Goal: Transaction & Acquisition: Purchase product/service

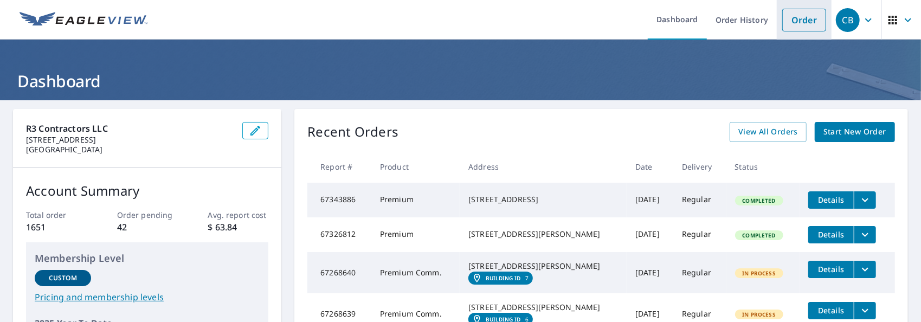
click at [793, 20] on link "Order" at bounding box center [805, 20] width 44 height 23
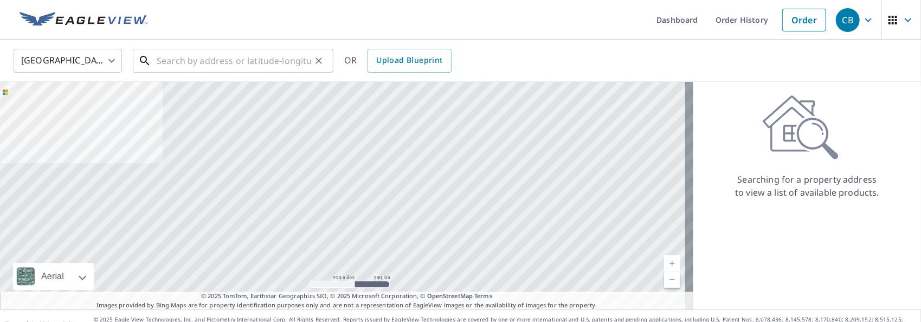
click at [175, 63] on input "text" at bounding box center [234, 61] width 155 height 30
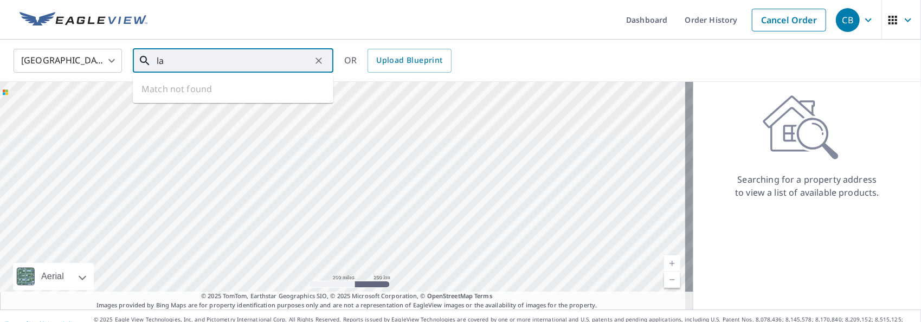
type input "l"
click at [197, 99] on p "[GEOGRAPHIC_DATA]" at bounding box center [240, 104] width 170 height 11
type input "[STREET_ADDRESS]"
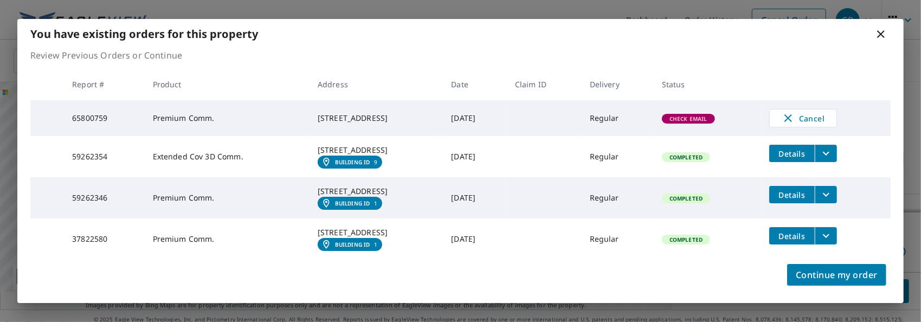
click at [880, 31] on icon at bounding box center [882, 34] width 8 height 8
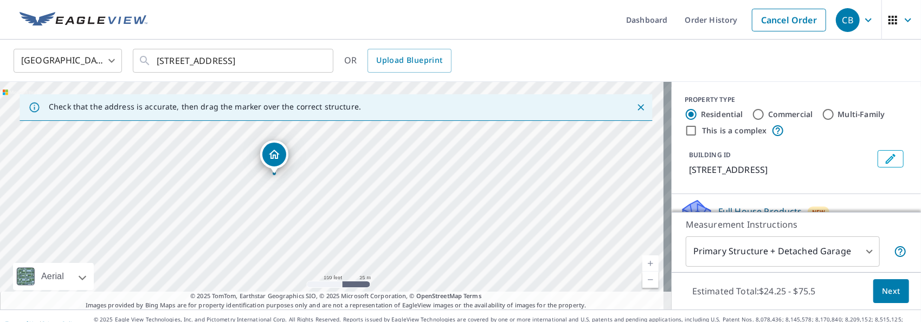
drag, startPoint x: 186, startPoint y: 227, endPoint x: 281, endPoint y: 186, distance: 104.0
click at [281, 186] on div "[STREET_ADDRESS]" at bounding box center [336, 196] width 672 height 228
drag, startPoint x: 277, startPoint y: 155, endPoint x: 251, endPoint y: 171, distance: 31.0
click at [752, 114] on input "Commercial" at bounding box center [758, 114] width 13 height 13
radio input "true"
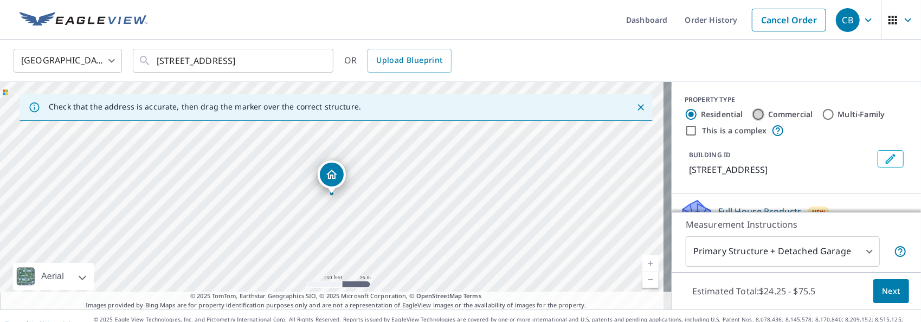
type input "4"
click at [685, 131] on input "This is a complex" at bounding box center [691, 130] width 13 height 13
checkbox input "true"
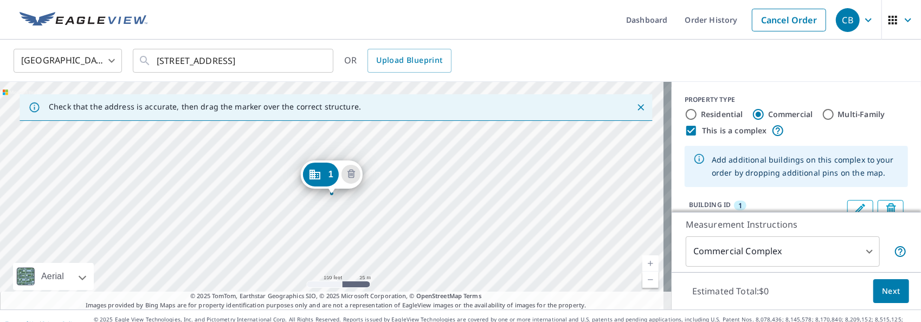
click at [636, 107] on icon "Close" at bounding box center [641, 107] width 11 height 11
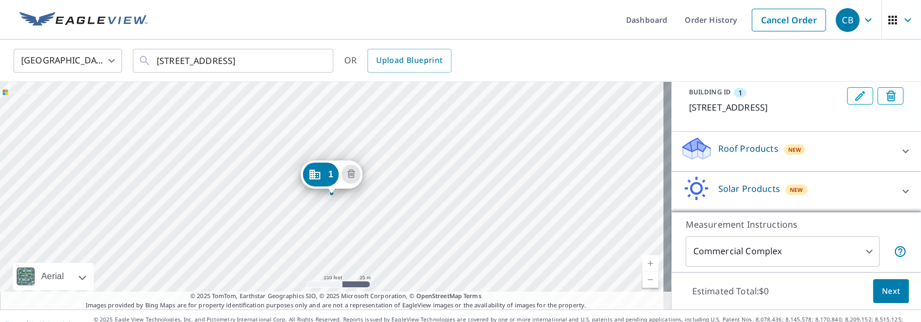
scroll to position [125, 0]
click at [900, 149] on icon at bounding box center [906, 151] width 13 height 13
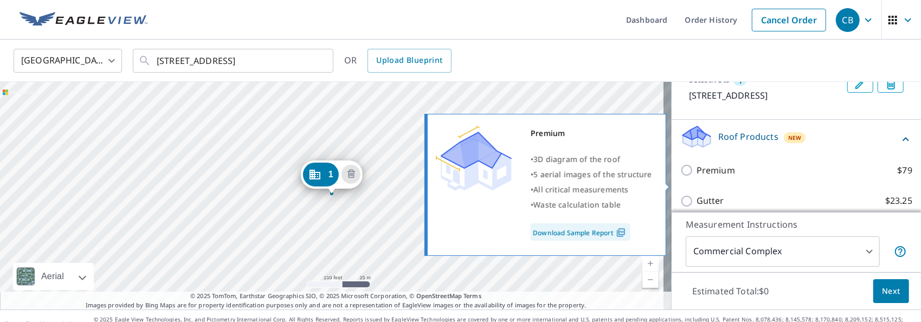
click at [681, 177] on input "Premium $79" at bounding box center [689, 170] width 16 height 13
checkbox input "true"
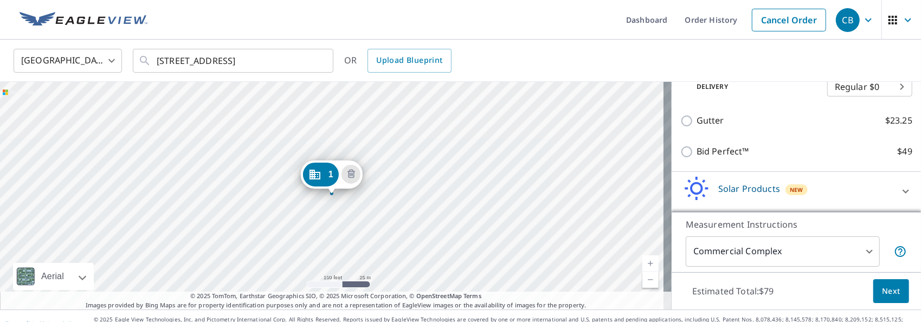
scroll to position [253, 0]
click at [885, 287] on span "Next" at bounding box center [891, 292] width 18 height 14
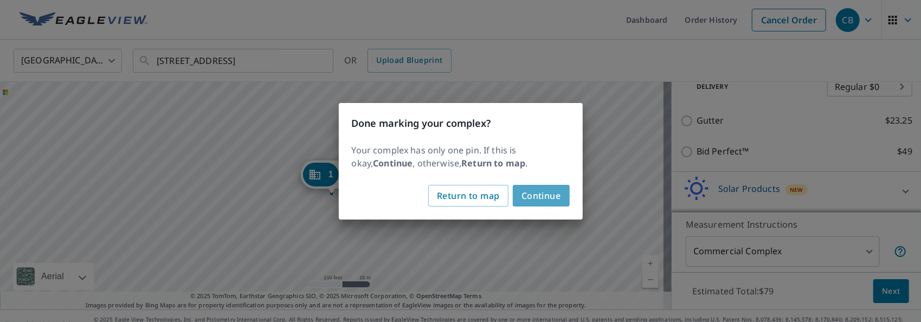
click at [545, 191] on span "Continue" at bounding box center [542, 195] width 40 height 15
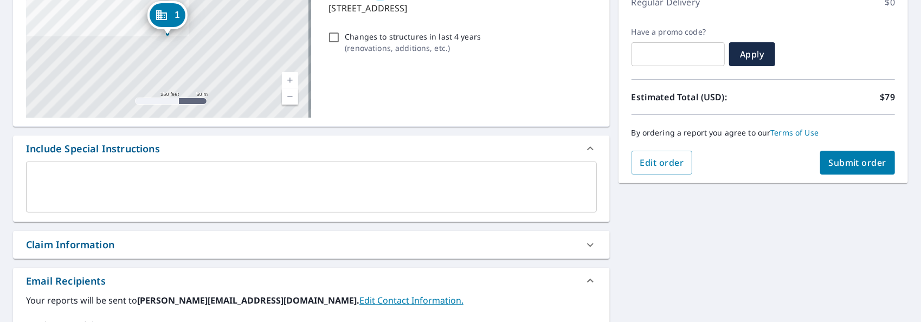
scroll to position [217, 0]
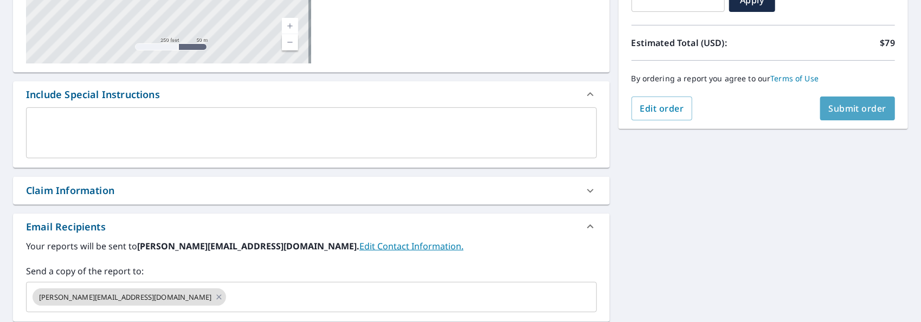
click at [842, 108] on span "Submit order" at bounding box center [858, 109] width 58 height 12
checkbox input "true"
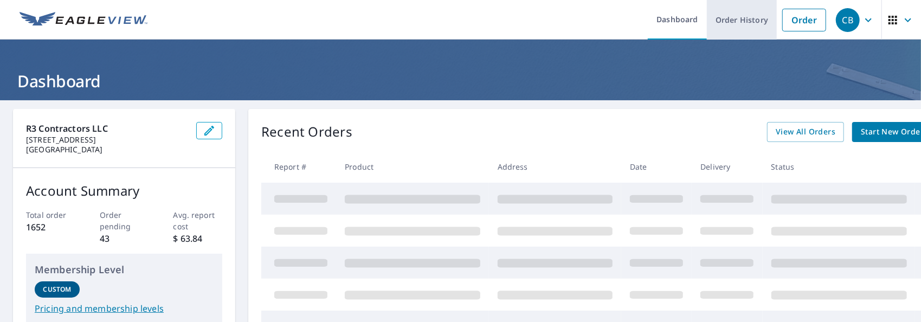
click at [754, 20] on link "Order History" at bounding box center [742, 20] width 70 height 40
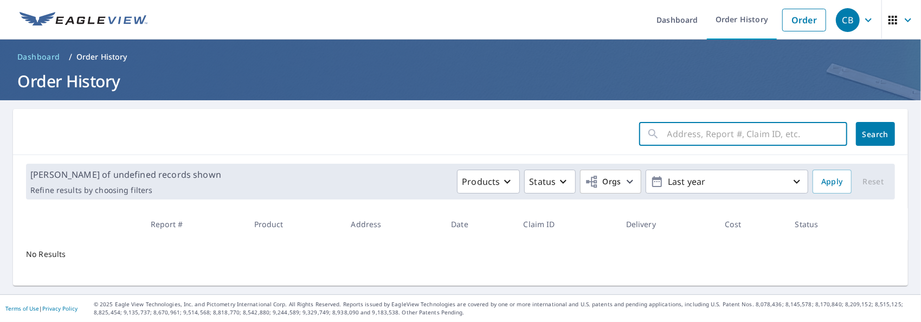
click at [686, 132] on input "text" at bounding box center [758, 134] width 180 height 30
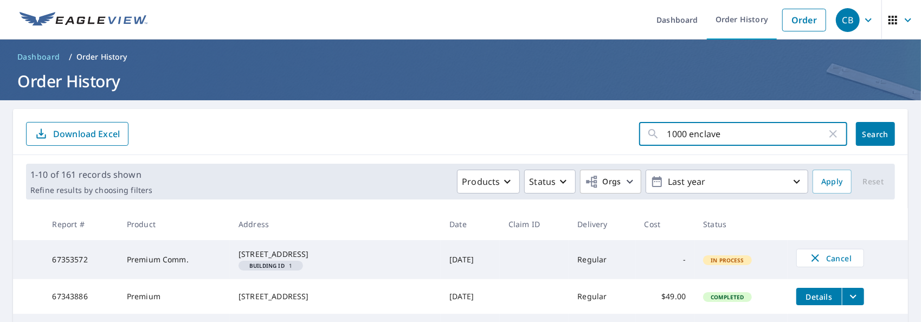
click at [274, 259] on div "[STREET_ADDRESS]" at bounding box center [336, 254] width 194 height 11
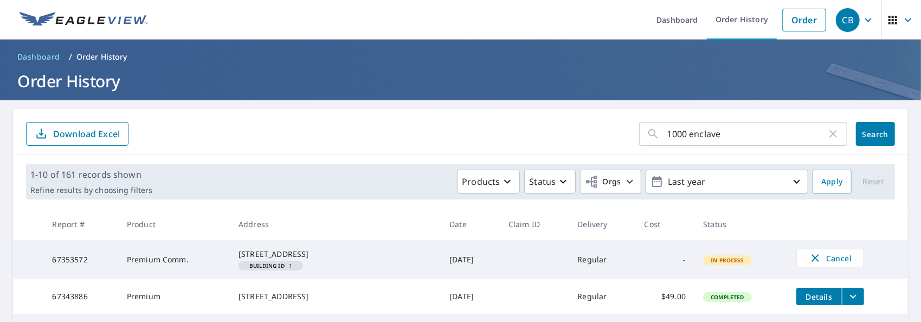
click at [61, 261] on td "67353572" at bounding box center [81, 259] width 74 height 39
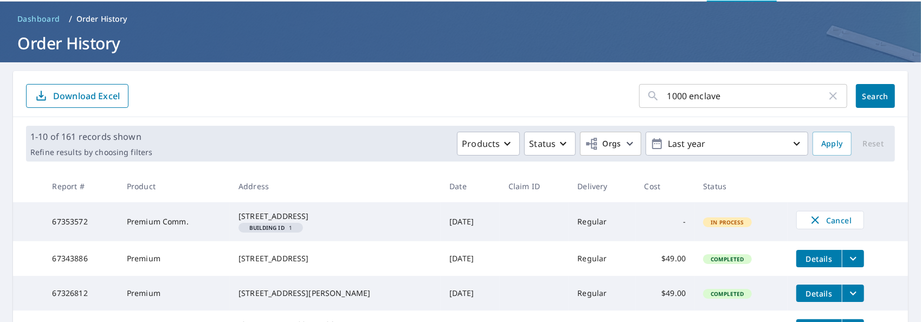
scroll to position [54, 0]
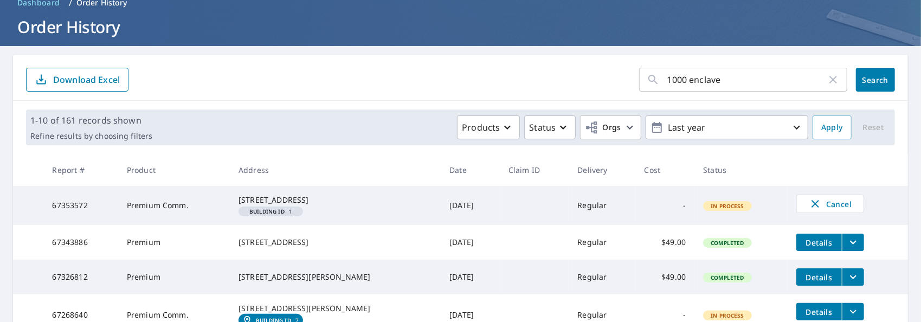
click at [710, 210] on span "In Process" at bounding box center [728, 206] width 47 height 8
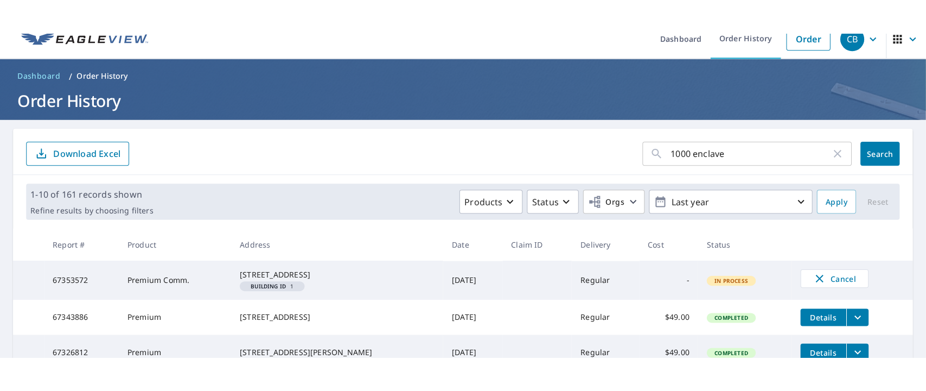
scroll to position [0, 0]
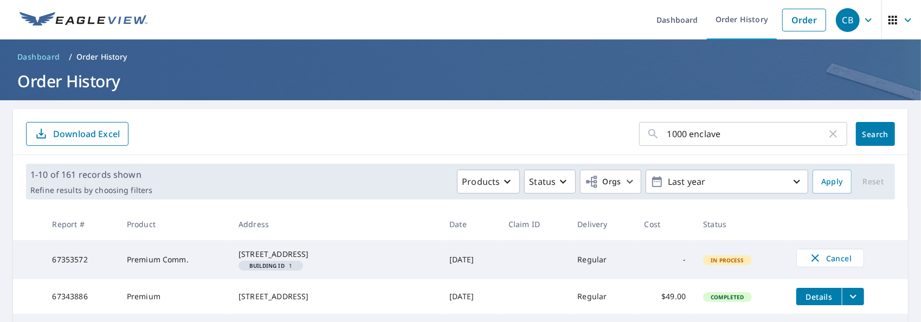
click at [684, 133] on input "1000 enclave" at bounding box center [747, 134] width 159 height 30
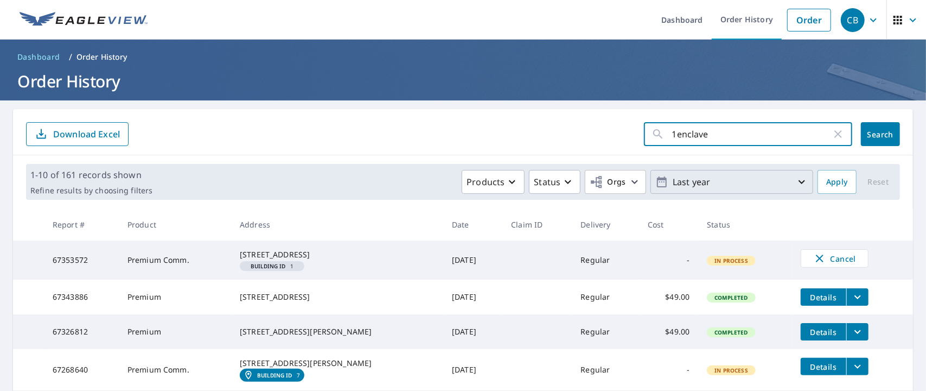
type input "1enclave"
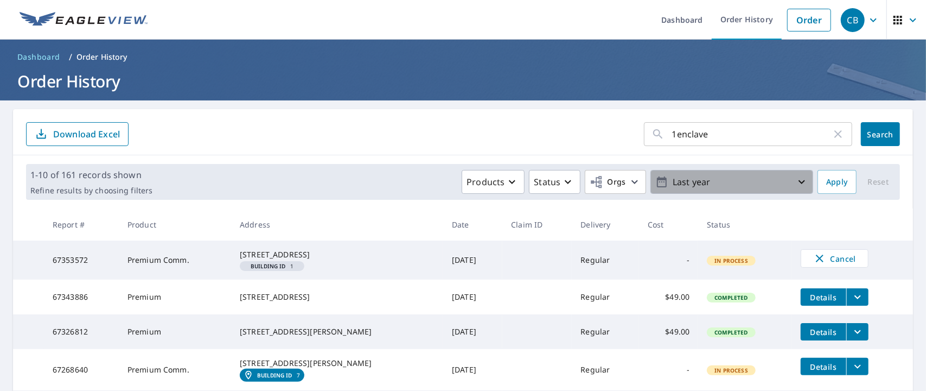
click at [795, 180] on icon "button" at bounding box center [801, 181] width 13 height 13
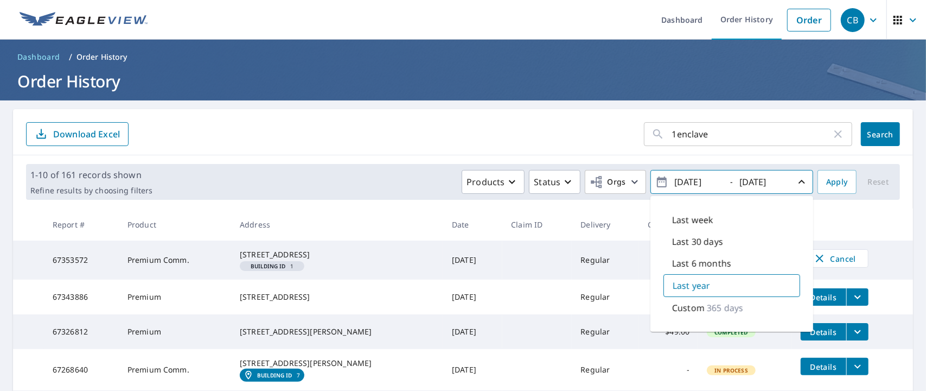
click at [795, 181] on icon "button" at bounding box center [801, 181] width 13 height 13
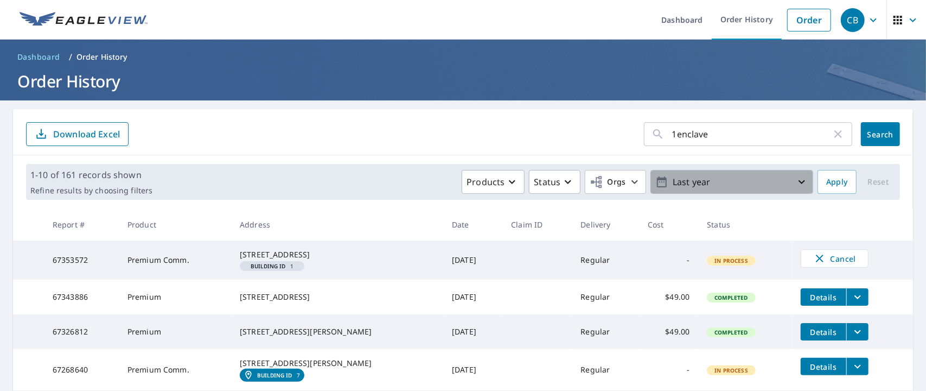
click at [798, 181] on icon "button" at bounding box center [801, 182] width 7 height 4
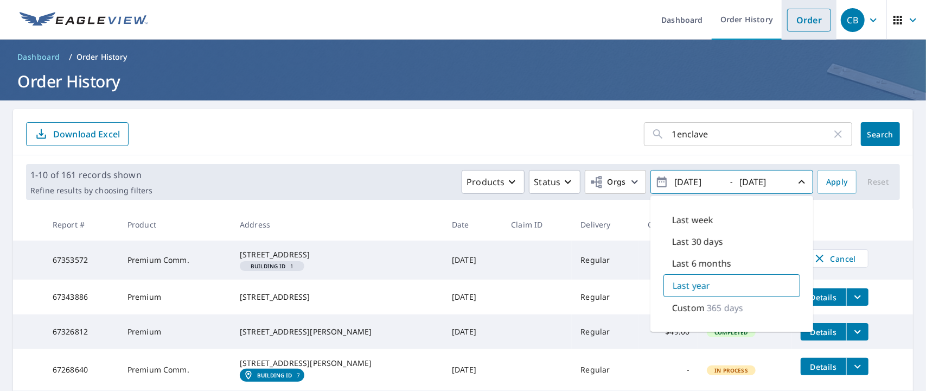
click at [798, 21] on link "Order" at bounding box center [809, 20] width 44 height 23
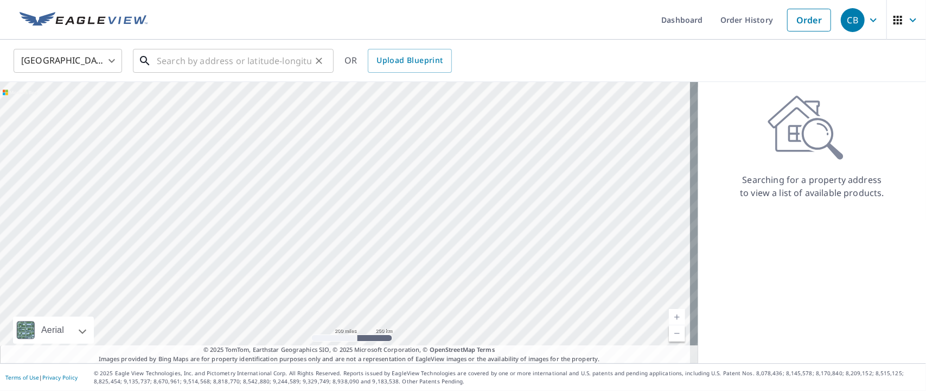
click at [220, 62] on input "text" at bounding box center [234, 61] width 155 height 30
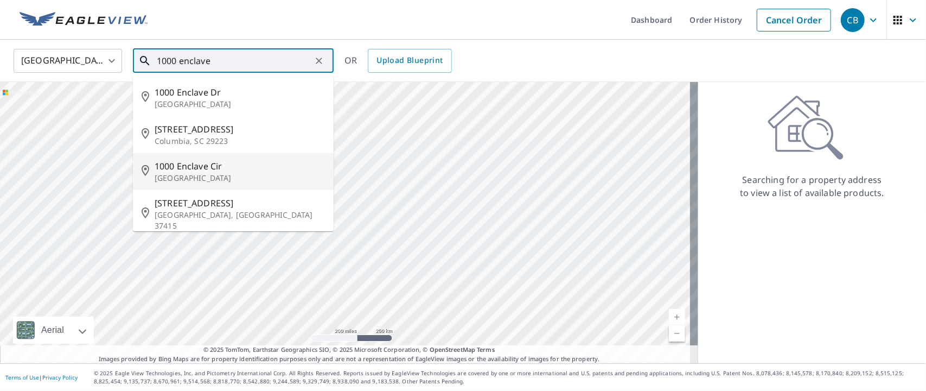
click at [176, 168] on span "1000 Enclave Cir" at bounding box center [240, 165] width 170 height 13
type input "[STREET_ADDRESS]"
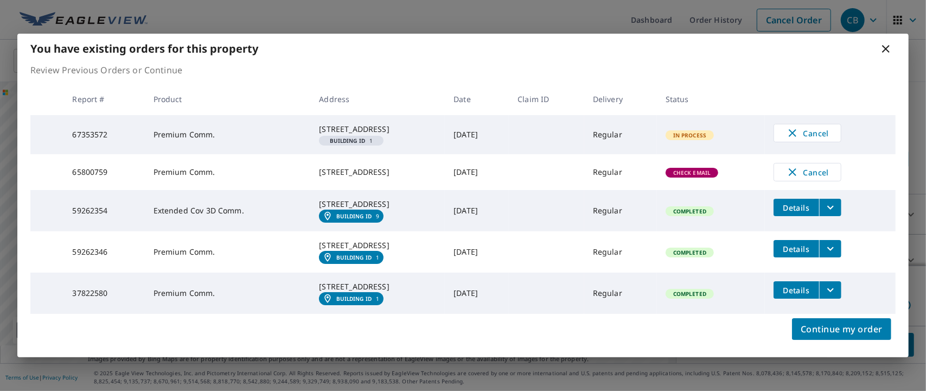
scroll to position [15, 0]
click at [834, 292] on icon "filesDropdownBtn-37822580" at bounding box center [830, 290] width 7 height 4
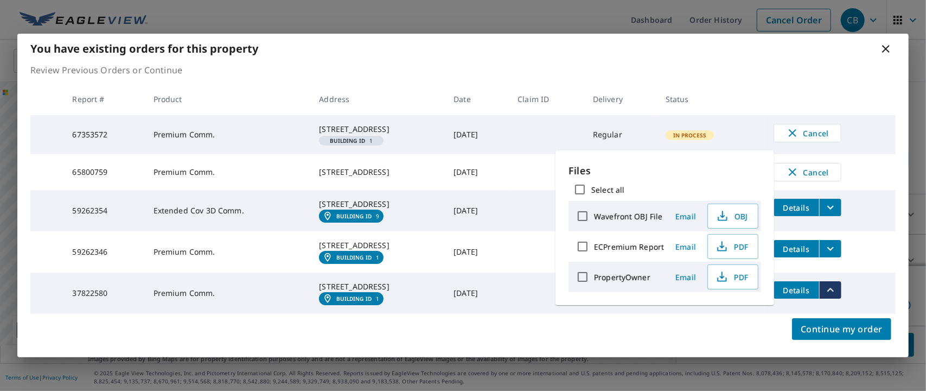
click at [640, 246] on label "ECPremium Report" at bounding box center [629, 246] width 70 height 10
click at [594, 246] on input "ECPremium Report" at bounding box center [582, 246] width 23 height 23
checkbox input "true"
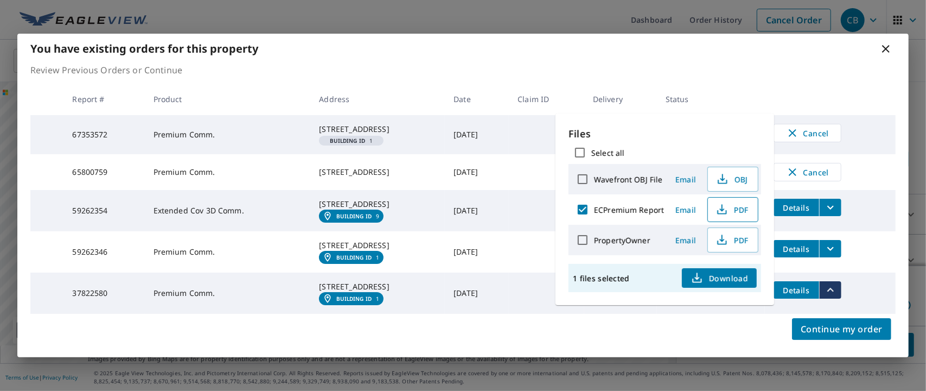
click at [744, 209] on span "PDF" at bounding box center [731, 209] width 35 height 13
click at [833, 242] on icon "filesDropdownBtn-59262346" at bounding box center [830, 248] width 13 height 13
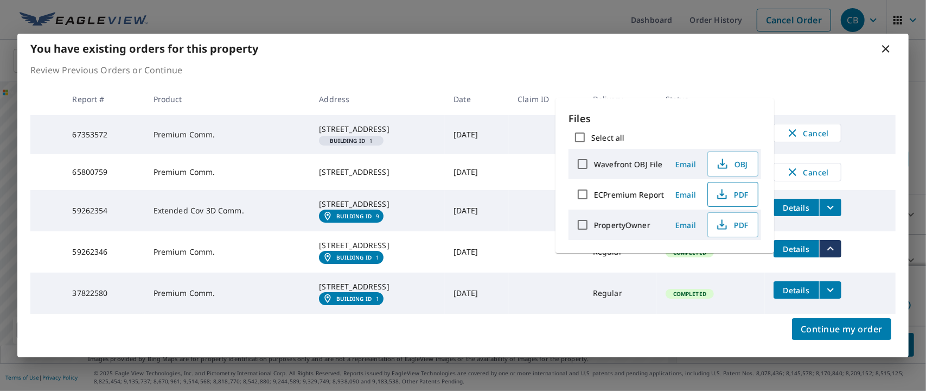
click at [736, 193] on span "PDF" at bounding box center [731, 194] width 35 height 13
click at [827, 201] on icon "filesDropdownBtn-59262354" at bounding box center [830, 207] width 13 height 13
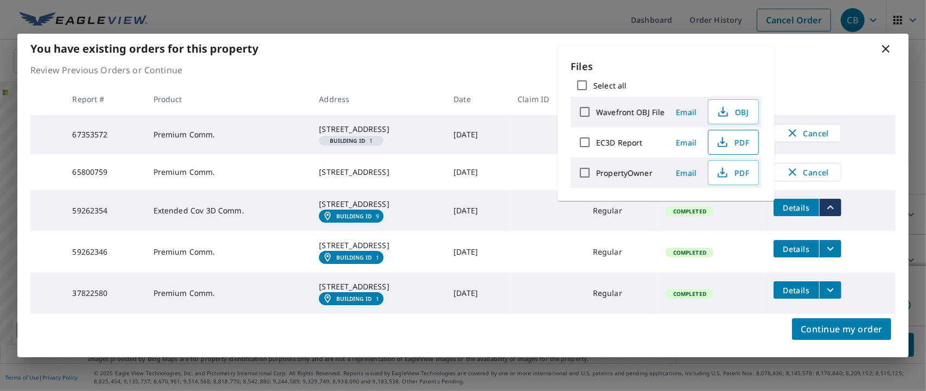
click at [739, 139] on span "PDF" at bounding box center [732, 142] width 35 height 13
